Goal: Transaction & Acquisition: Purchase product/service

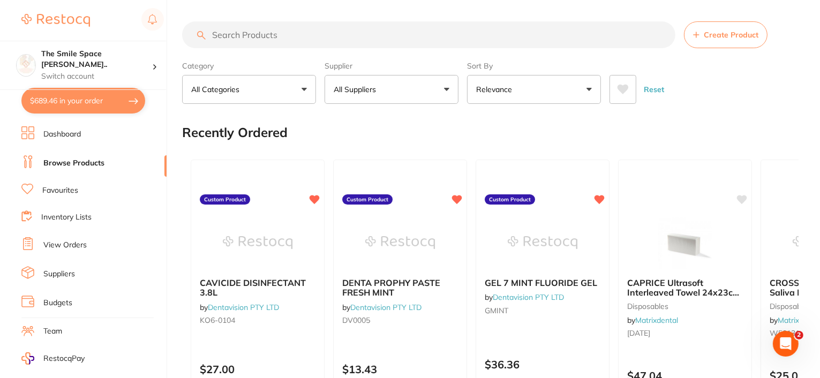
click at [59, 96] on button "$689.46 in your order" at bounding box center [83, 101] width 124 height 26
checkbox input "true"
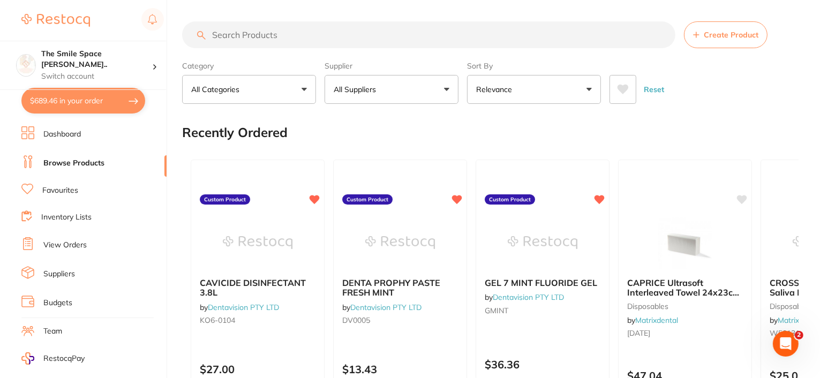
checkbox input "true"
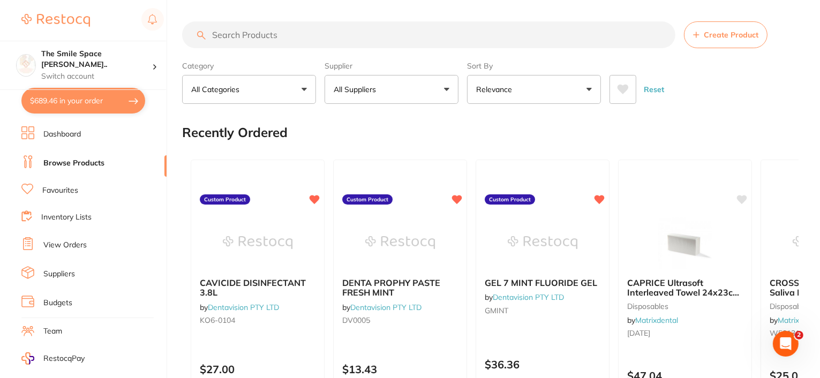
checkbox input "true"
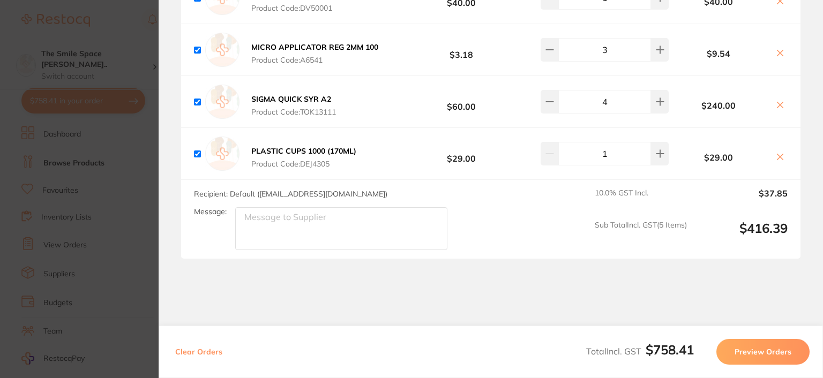
scroll to position [740, 0]
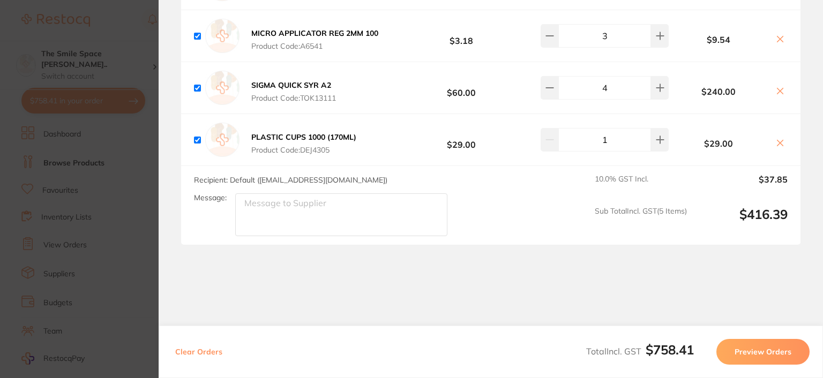
click at [752, 350] on button "Preview Orders" at bounding box center [762, 352] width 93 height 26
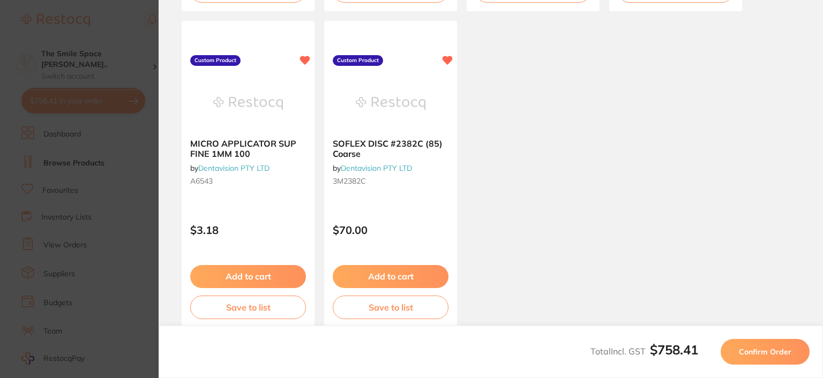
scroll to position [731, 0]
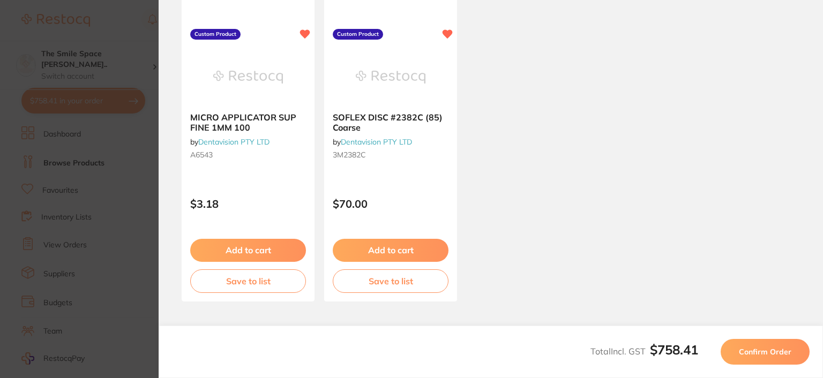
click at [760, 349] on span "Confirm Order" at bounding box center [765, 352] width 52 height 10
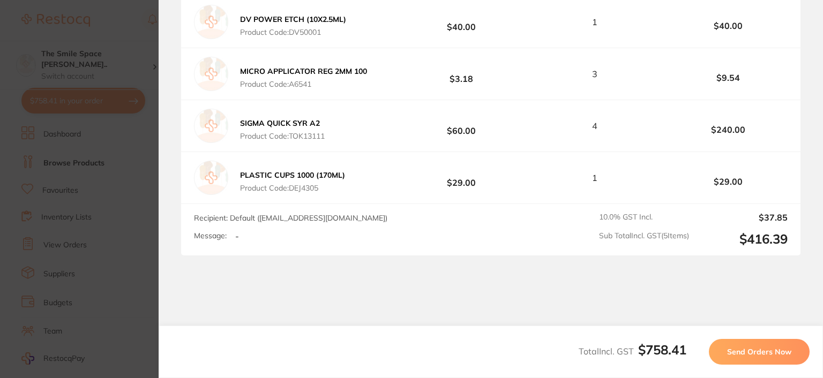
scroll to position [729, 0]
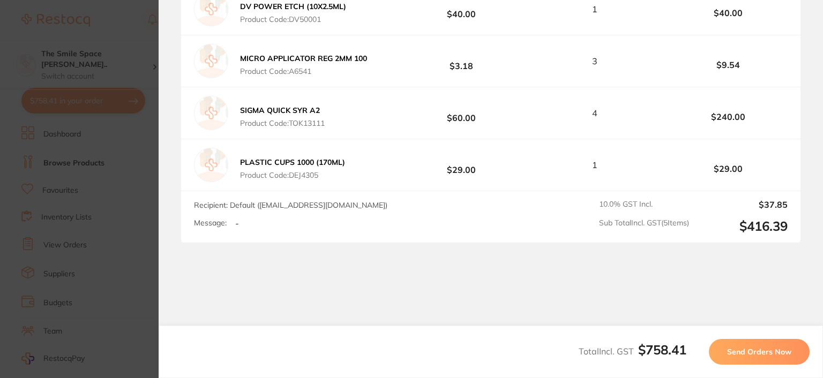
click at [755, 353] on span "Send Orders Now" at bounding box center [759, 352] width 64 height 10
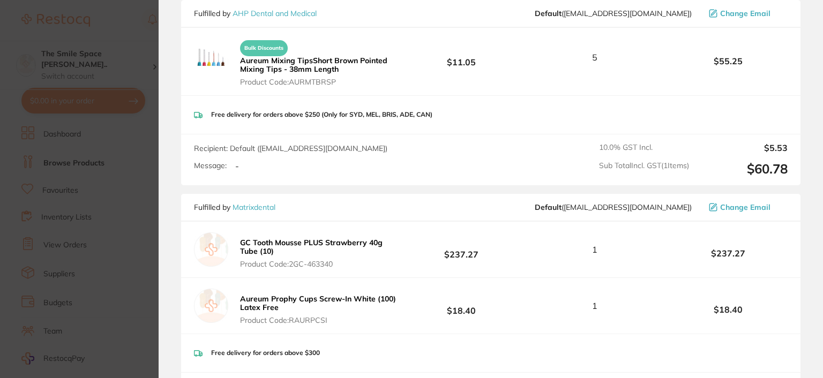
scroll to position [133, 0]
